Goal: Book appointment/travel/reservation

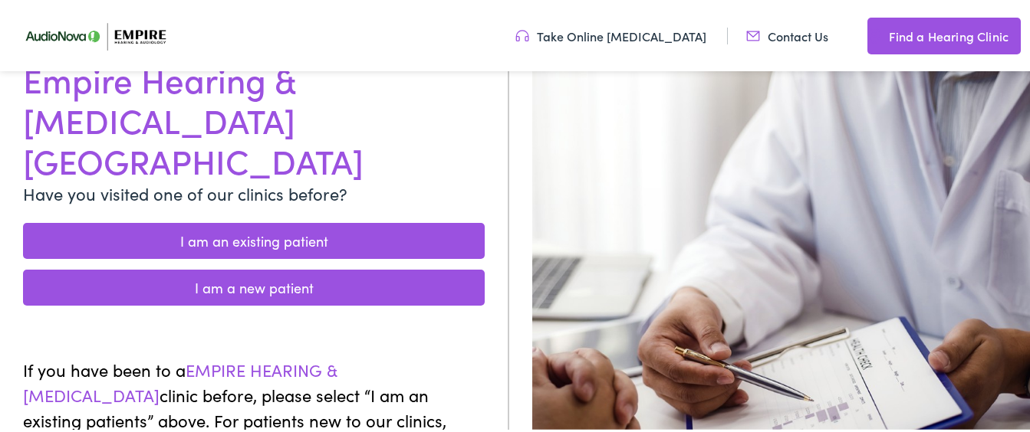
scroll to position [173, 0]
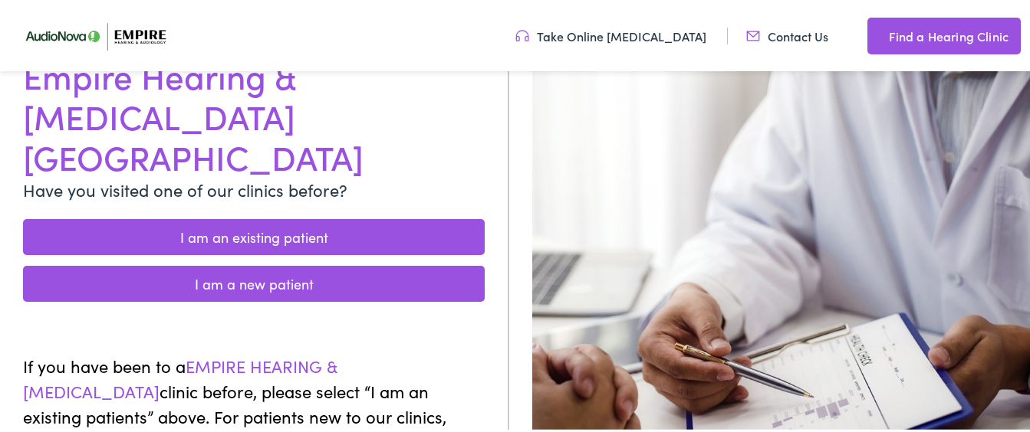
click at [291, 264] on link "I am a new patient" at bounding box center [254, 282] width 462 height 36
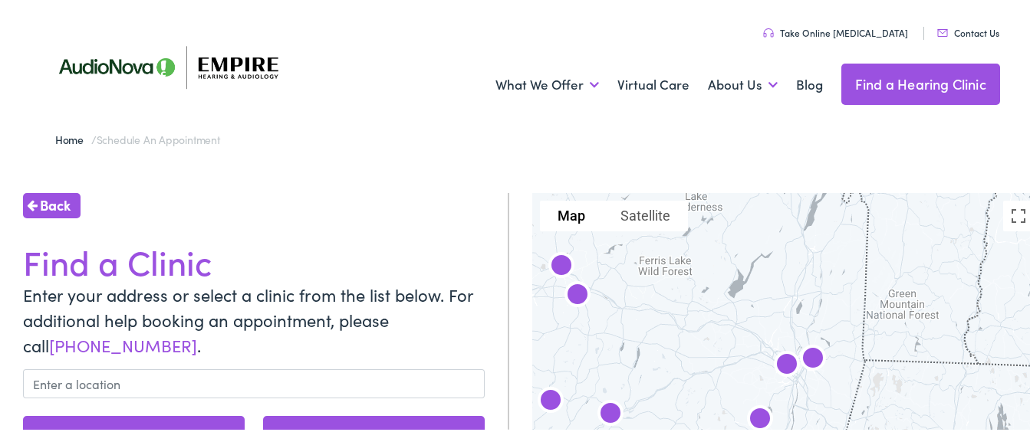
scroll to position [97, 0]
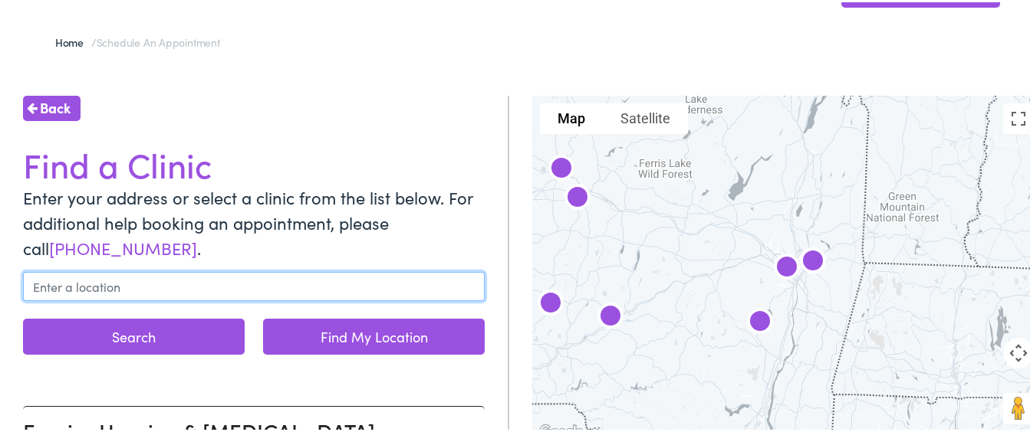
click at [59, 280] on input "text" at bounding box center [254, 284] width 462 height 29
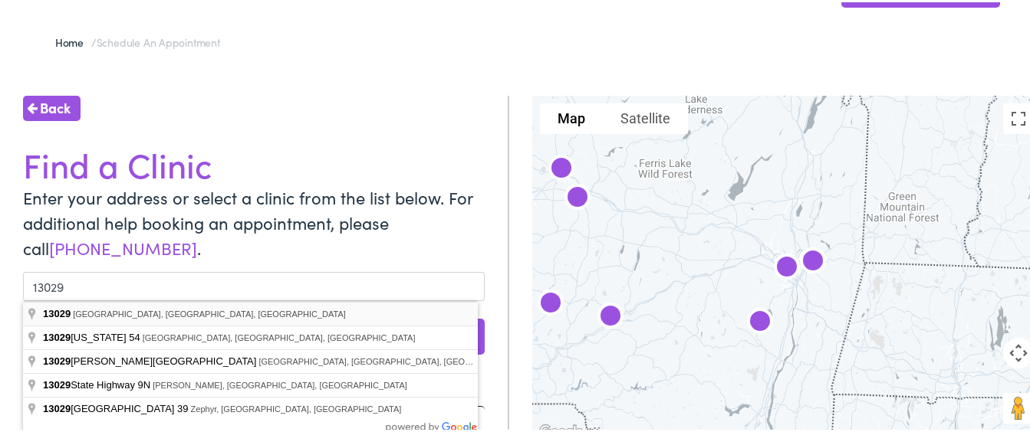
type input "Brewerton, NY 13029, USA"
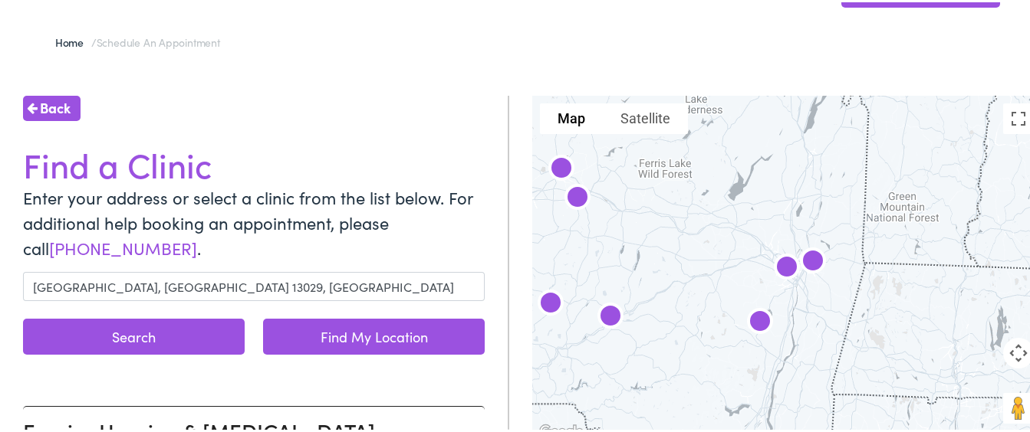
click at [163, 333] on button "Search" at bounding box center [134, 335] width 222 height 36
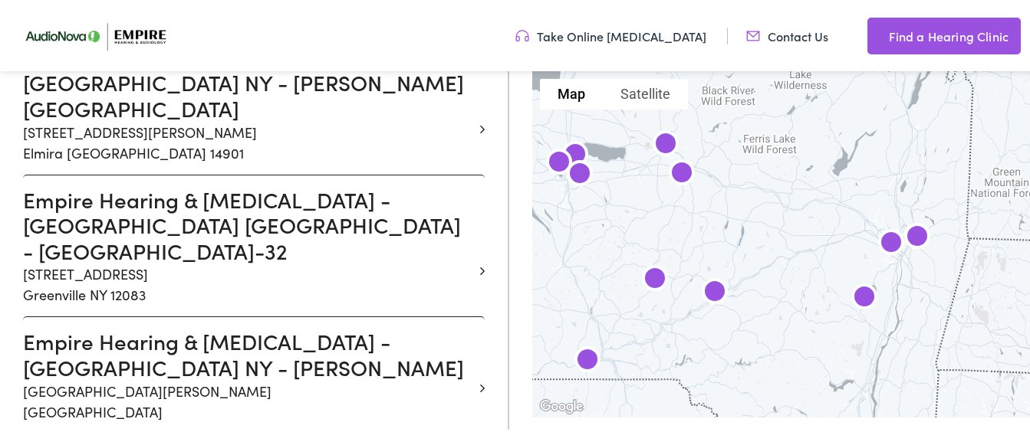
scroll to position [1661, 0]
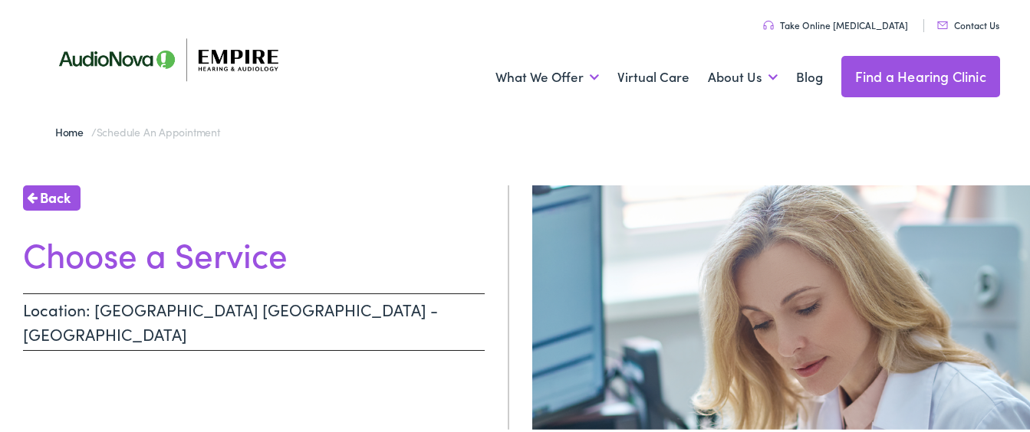
scroll to position [2, 0]
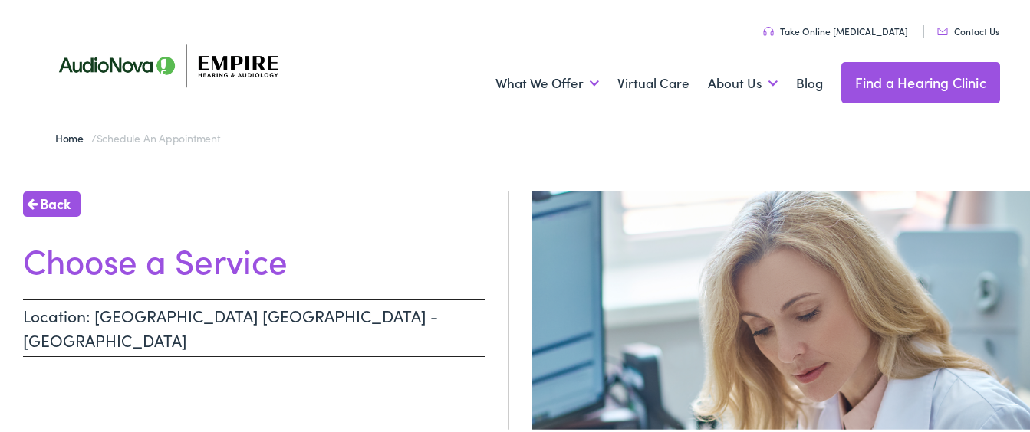
click at [234, 260] on h1 "Choose a Service" at bounding box center [254, 258] width 462 height 41
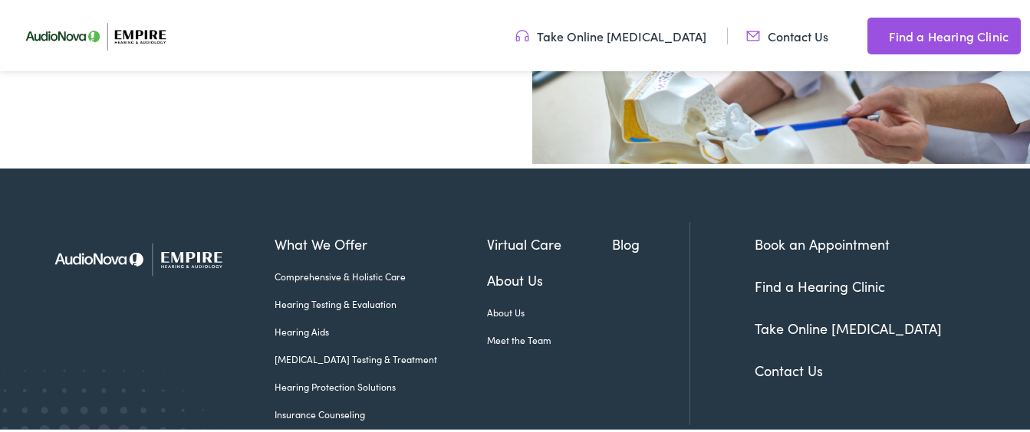
scroll to position [556, 0]
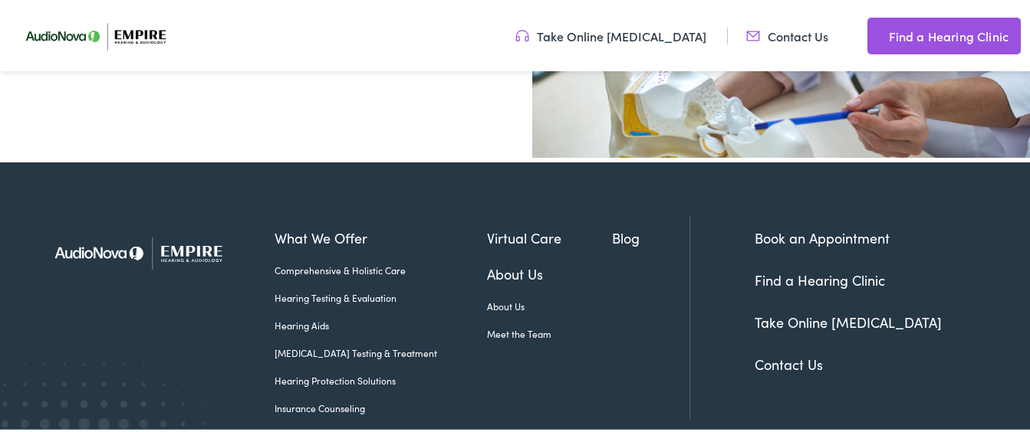
click at [836, 227] on link "Book an Appointment" at bounding box center [821, 235] width 135 height 19
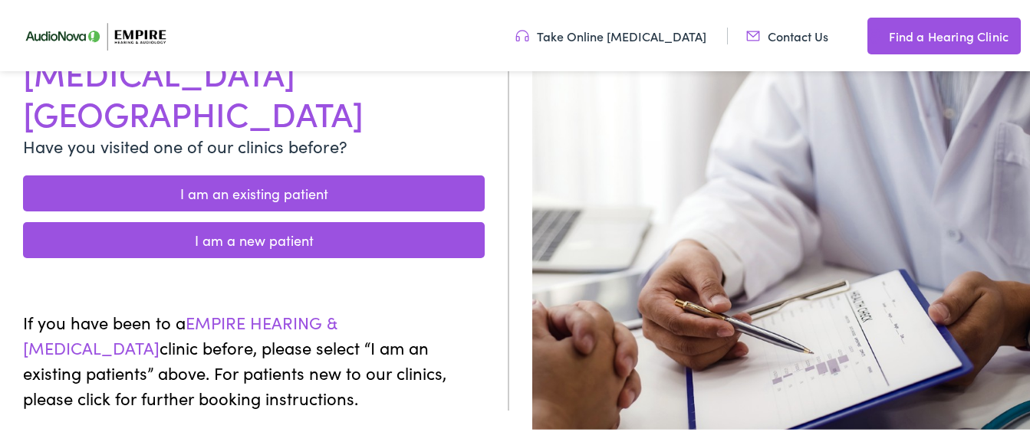
scroll to position [210, 0]
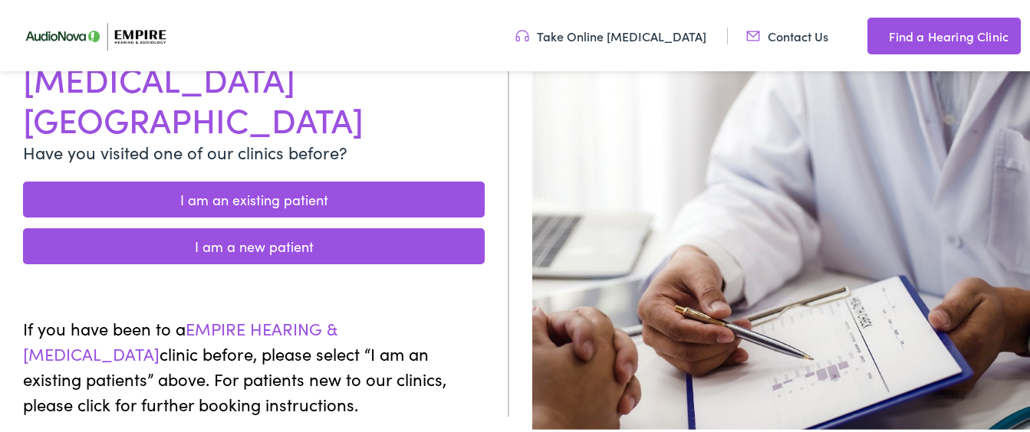
click at [274, 226] on link "I am a new patient" at bounding box center [254, 244] width 462 height 36
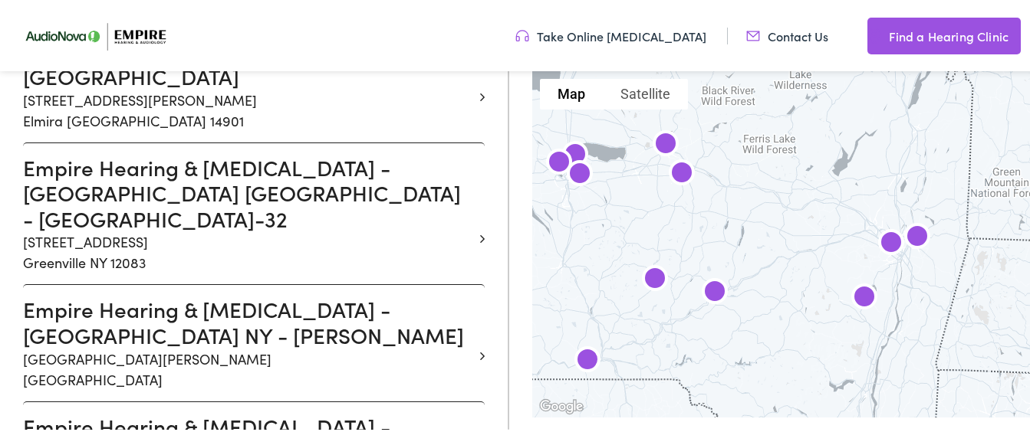
scroll to position [1717, 0]
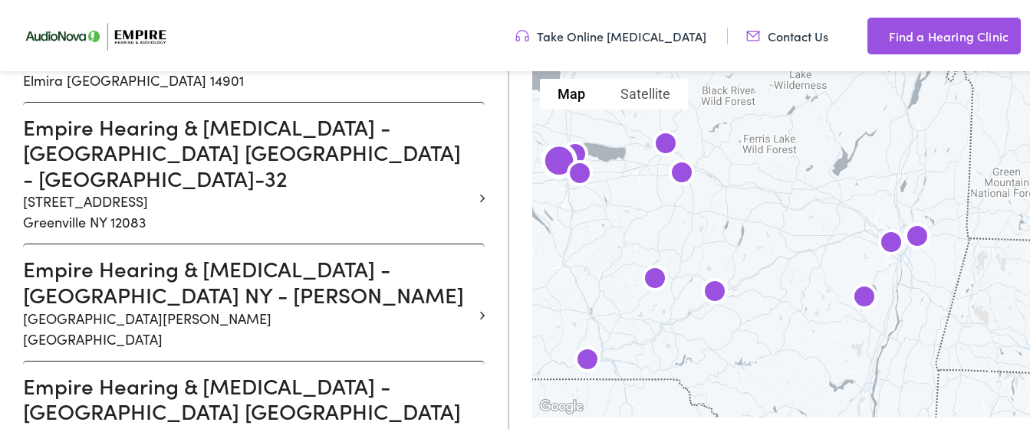
click at [90, 371] on h3 "Empire Hearing & [MEDICAL_DATA] - [GEOGRAPHIC_DATA] [GEOGRAPHIC_DATA] - [PERSON…" at bounding box center [248, 409] width 450 height 77
